Goal: Information Seeking & Learning: Find specific fact

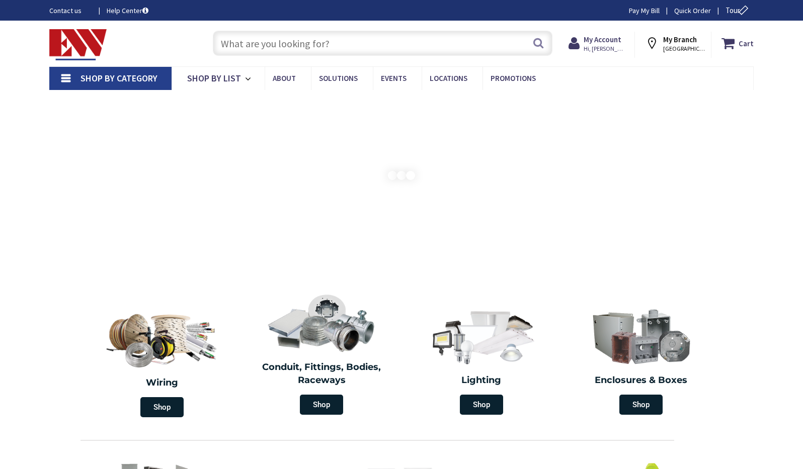
click at [241, 43] on input "text" at bounding box center [383, 43] width 340 height 25
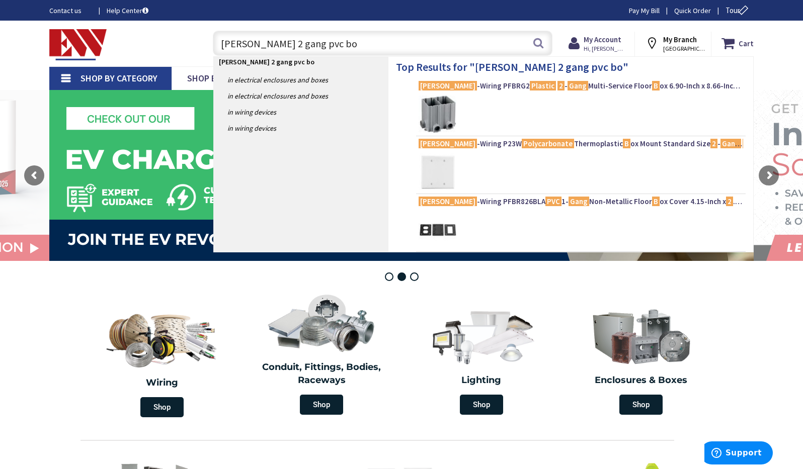
type input "hubbell 2 gang pvc box"
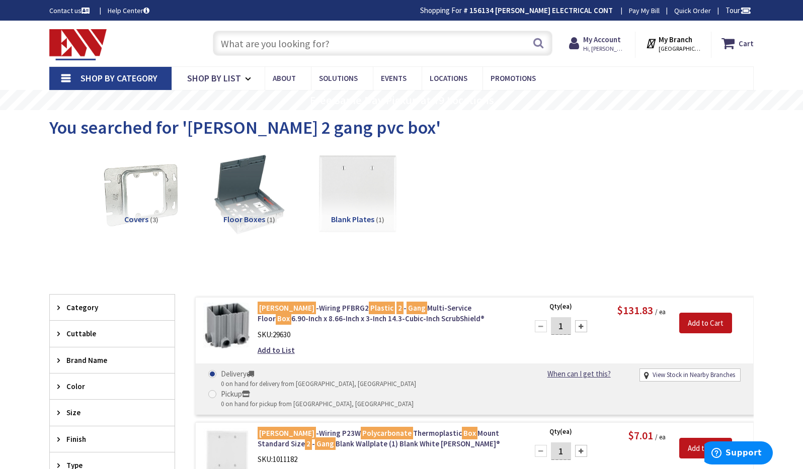
click at [367, 39] on input "text" at bounding box center [383, 43] width 340 height 25
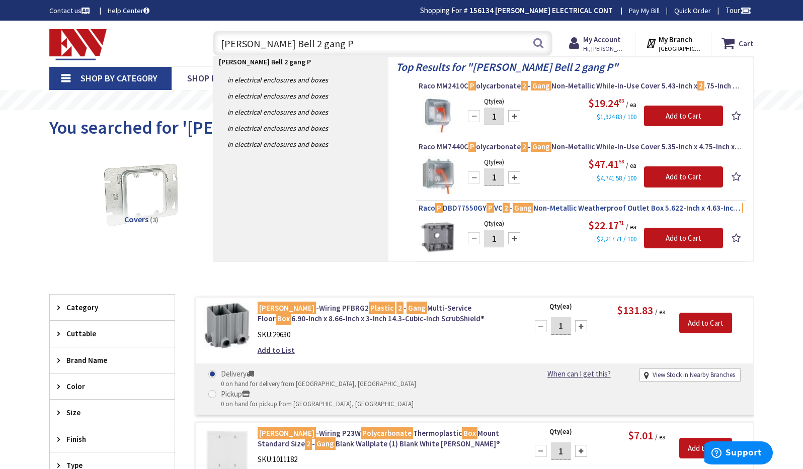
type input "Hubbell Bell 2 gang P"
click at [555, 206] on span "Raco P DBD77550GY P VC 2 - Gang Non-Metallic Weatherproof Outlet Box 5.622-Inch…" at bounding box center [581, 208] width 325 height 10
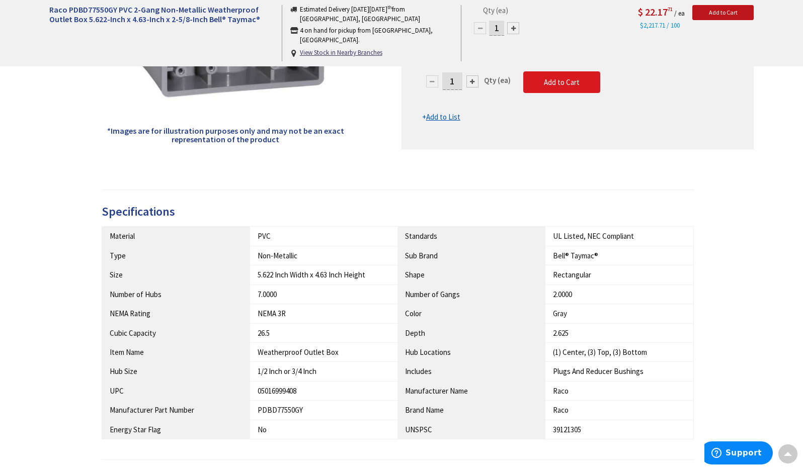
scroll to position [288, 0]
click at [549, 287] on td "2.0000" at bounding box center [619, 293] width 148 height 19
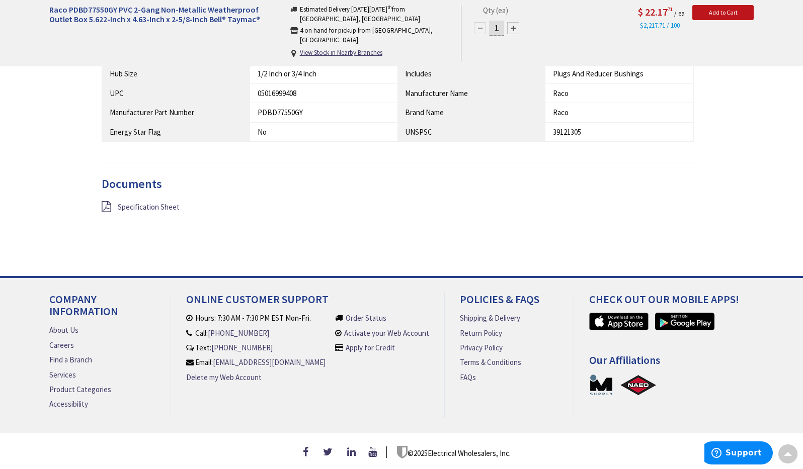
scroll to position [584, 0]
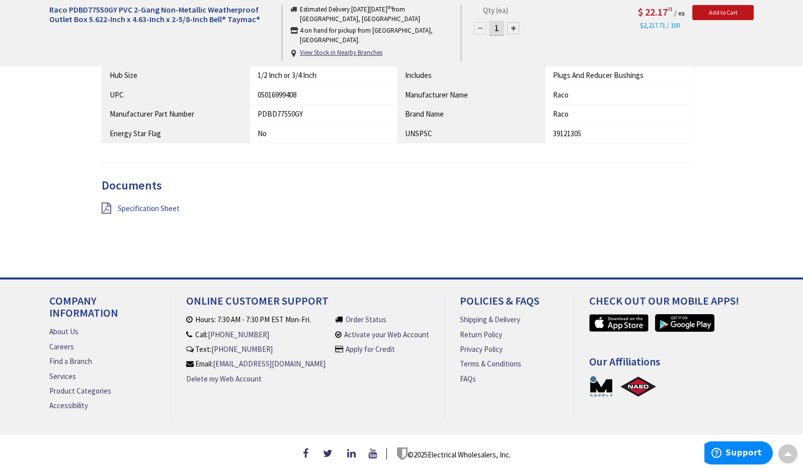
click at [157, 205] on span "Specification Sheet" at bounding box center [149, 209] width 62 height 10
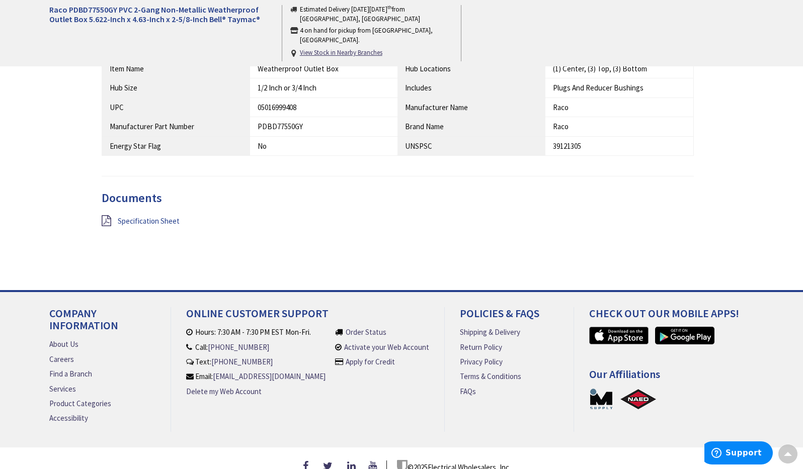
click at [132, 216] on span "Specification Sheet" at bounding box center [149, 221] width 62 height 10
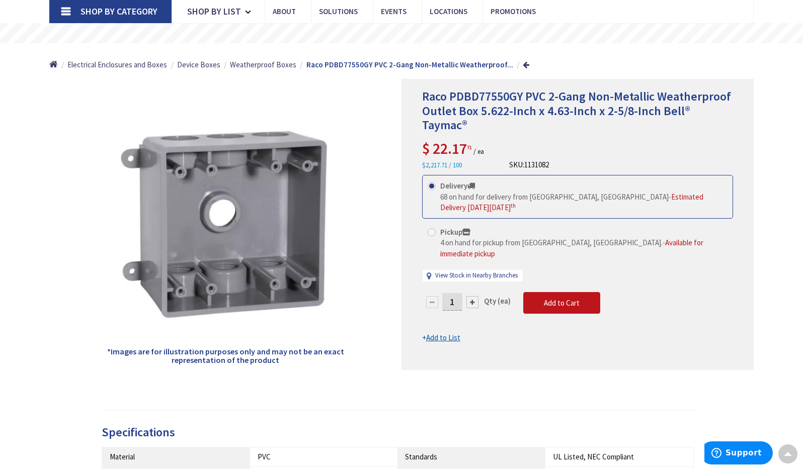
scroll to position [52, 0]
